Goal: Task Accomplishment & Management: Manage account settings

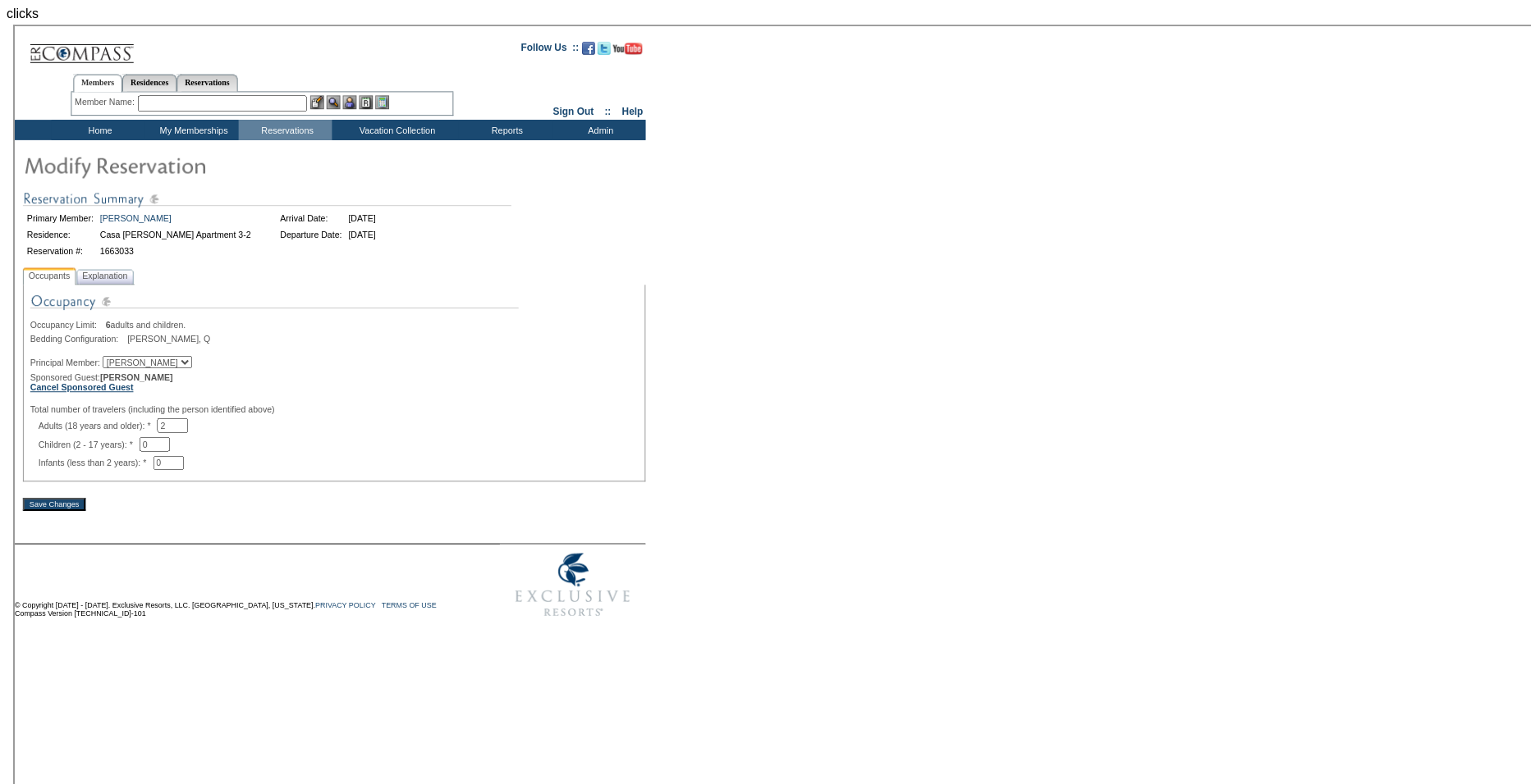
click at [107, 369] on b "Cancel Sponsored Guest" at bounding box center [68, 364] width 104 height 10
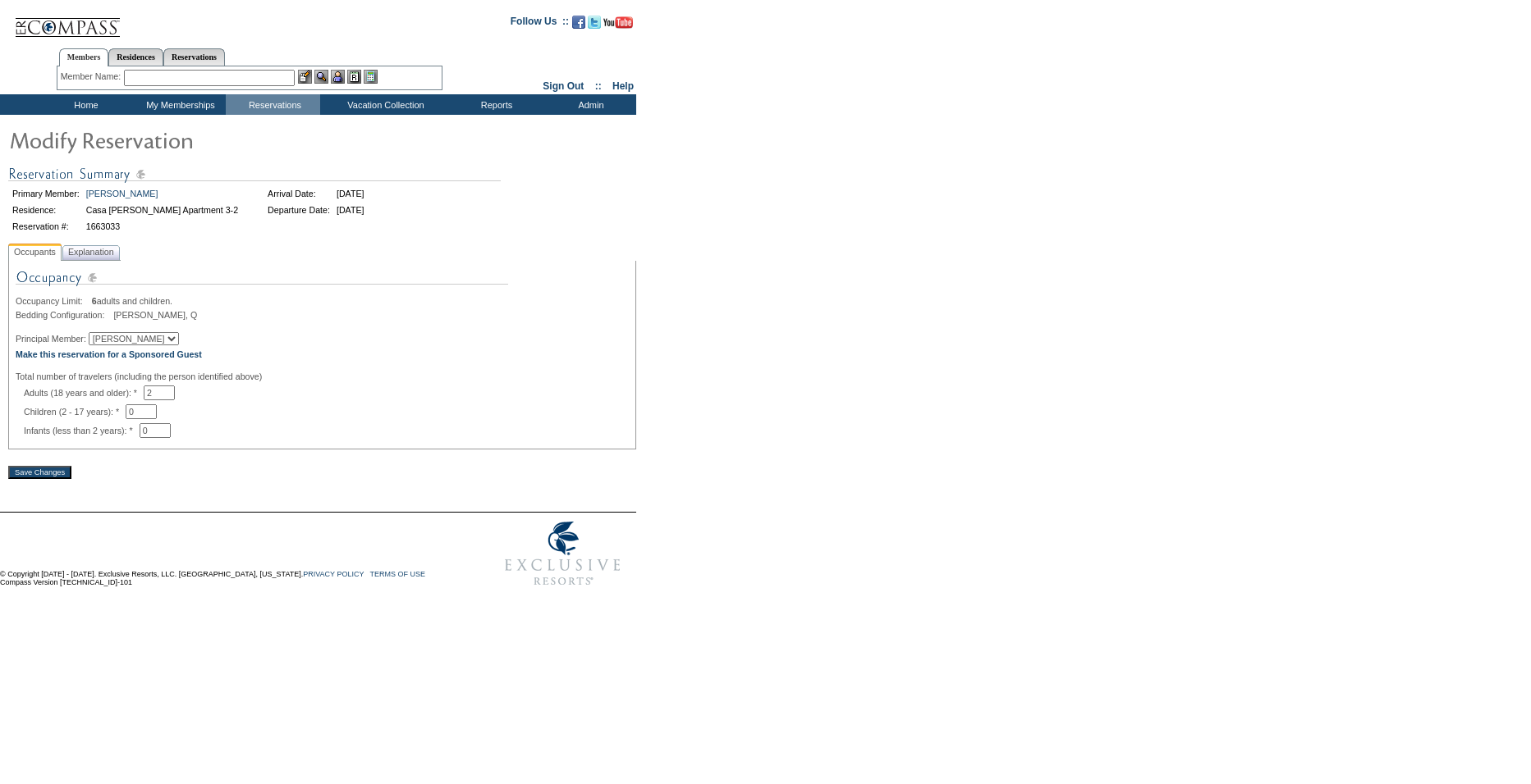
click at [127, 341] on select "[PERSON_NAME] [PERSON_NAME]" at bounding box center [134, 338] width 90 height 13
select select "64648"
click at [97, 336] on select "[PERSON_NAME] [PERSON_NAME]" at bounding box center [134, 338] width 90 height 13
click at [104, 244] on div "Primary Member: [PERSON_NAME] Arrival Date: [DATE] Residence: [GEOGRAPHIC_DATA]…" at bounding box center [321, 199] width 628 height 87
click at [103, 252] on span "Explanation" at bounding box center [90, 252] width 52 height 18
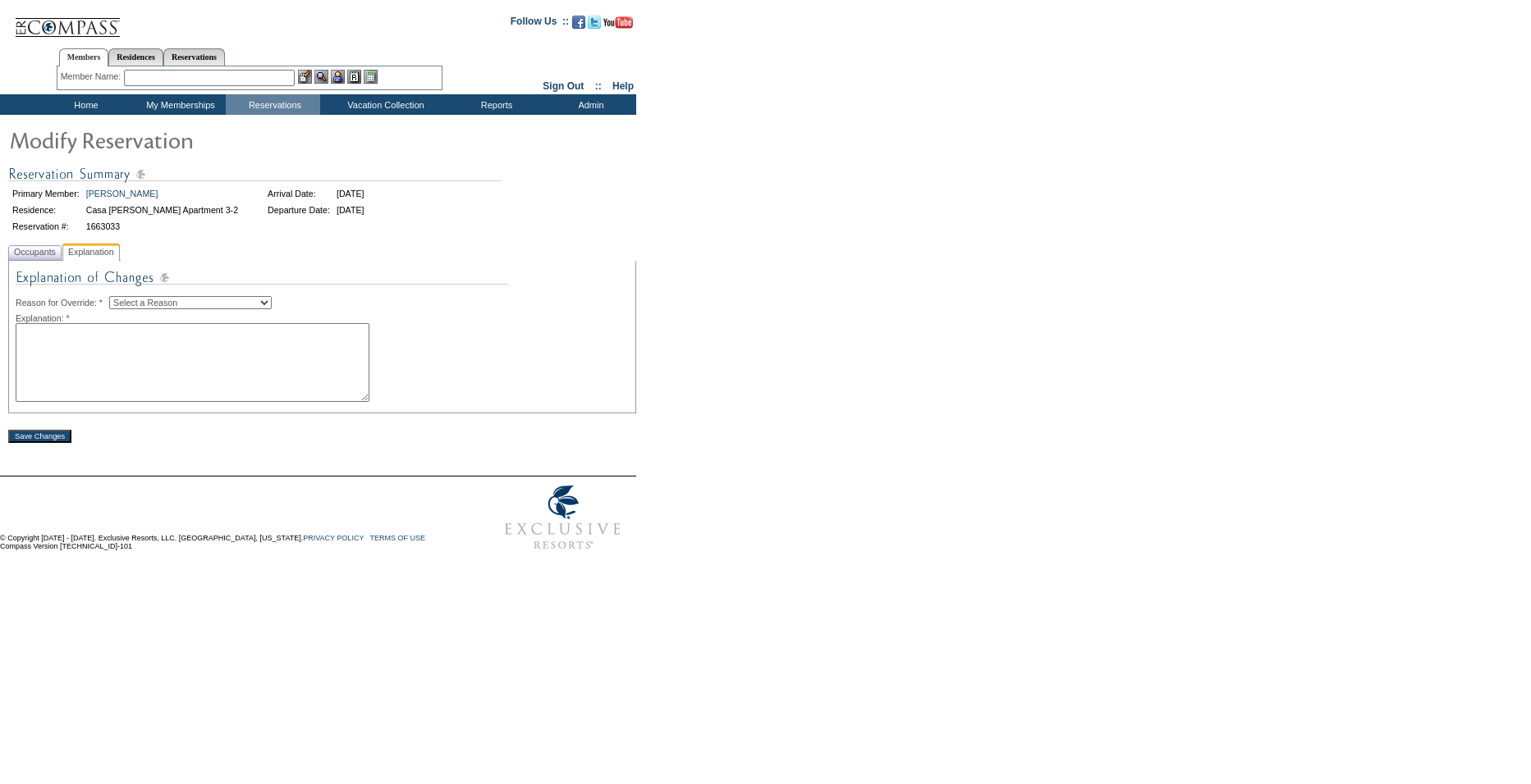
click at [147, 306] on select "Select a Reason Creating Continuous Stay Days Rebooked After Cancellation Editi…" at bounding box center [190, 302] width 162 height 13
select select "1045"
click at [122, 299] on select "Select a Reason Creating Continuous Stay Days Rebooked After Cancellation Editi…" at bounding box center [190, 302] width 162 height 13
click at [148, 360] on textarea at bounding box center [193, 363] width 354 height 79
type textarea "changed to [PERSON_NAME] customer account SW"
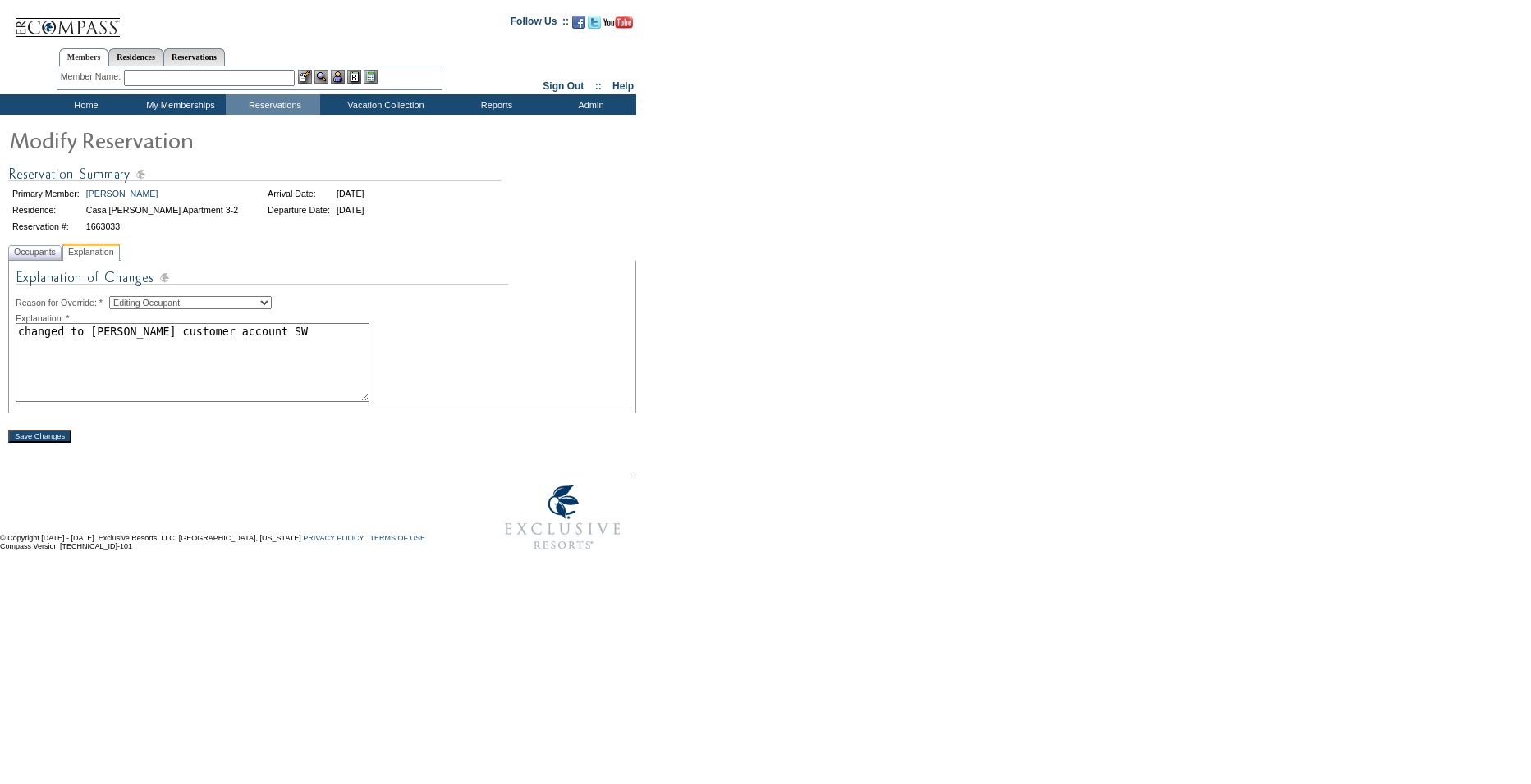
click at [24, 442] on input "Save Changes" at bounding box center [39, 436] width 63 height 13
